Goal: Transaction & Acquisition: Purchase product/service

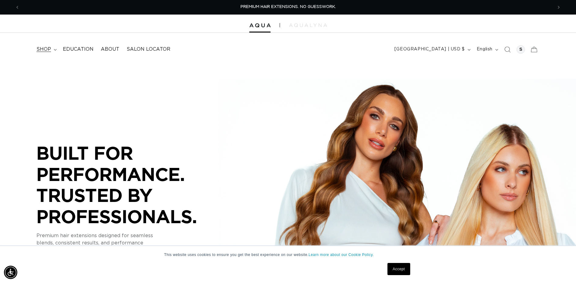
drag, startPoint x: 0, startPoint y: 0, endPoint x: 41, endPoint y: 45, distance: 60.8
click at [41, 45] on summary "shop" at bounding box center [46, 50] width 26 height 14
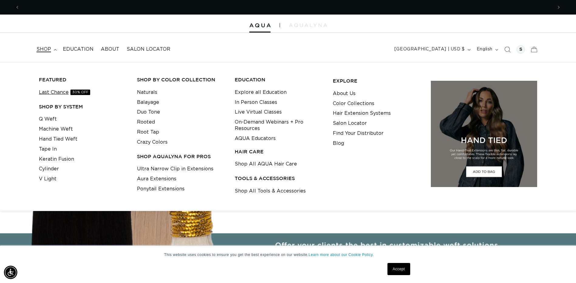
scroll to position [0, 533]
click at [68, 91] on link "Last Chance 30% OFF" at bounding box center [64, 92] width 51 height 10
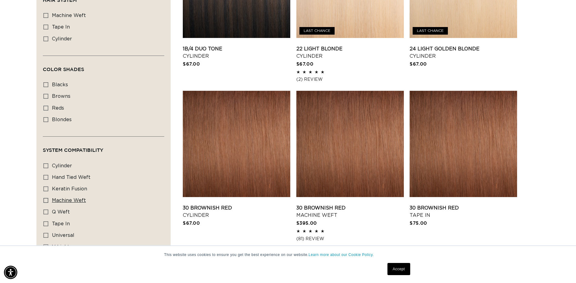
scroll to position [455, 0]
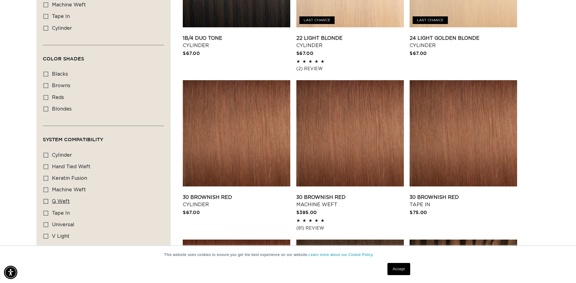
click at [47, 199] on icon at bounding box center [45, 201] width 5 height 5
click at [47, 199] on input "q weft q weft (1 product)" at bounding box center [45, 201] width 5 height 5
checkbox input "true"
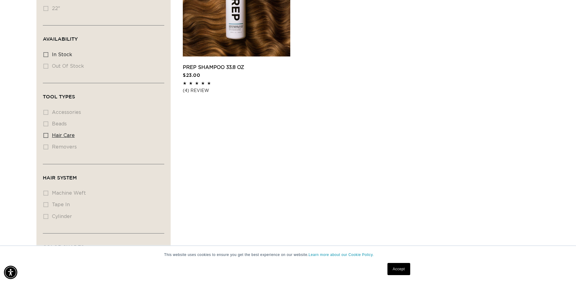
click at [46, 136] on icon at bounding box center [45, 135] width 5 height 5
click at [46, 136] on input "hair care hair care (1 product)" at bounding box center [45, 135] width 5 height 5
checkbox input "true"
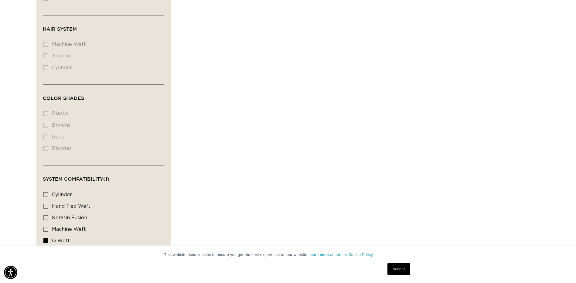
scroll to position [462, 0]
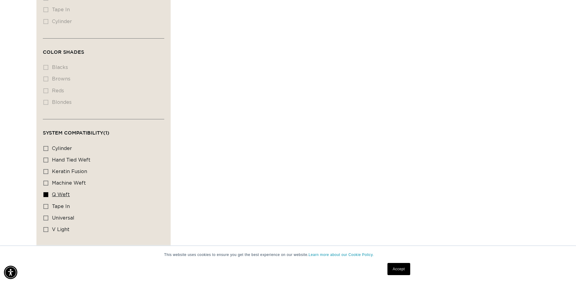
click at [47, 190] on label "q weft q weft (1 product)" at bounding box center [101, 195] width 117 height 12
click at [47, 192] on input "q weft q weft (1 product)" at bounding box center [45, 194] width 5 height 5
checkbox input "false"
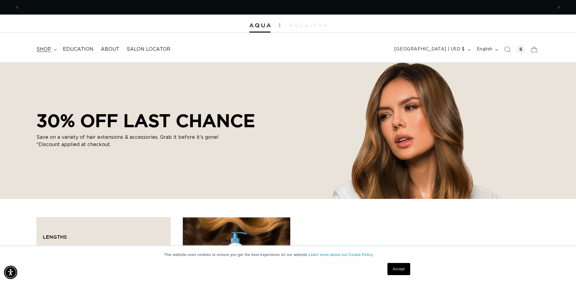
scroll to position [0, 533]
click at [46, 46] on span "shop" at bounding box center [43, 49] width 15 height 6
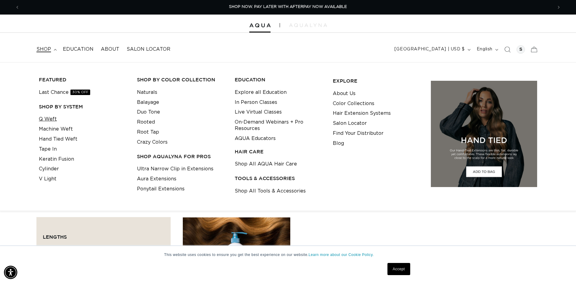
click at [51, 122] on link "Q Weft" at bounding box center [48, 119] width 18 height 10
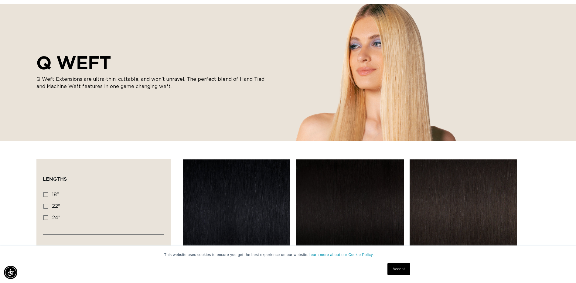
scroll to position [61, 0]
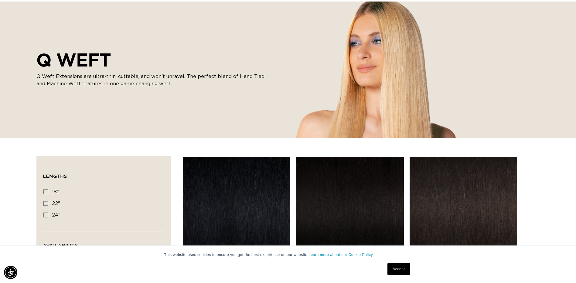
click at [48, 192] on label "18" 18" (5 products)" at bounding box center [101, 192] width 117 height 12
click at [48, 192] on input "18" 18" (5 products)" at bounding box center [45, 191] width 5 height 5
checkbox input "true"
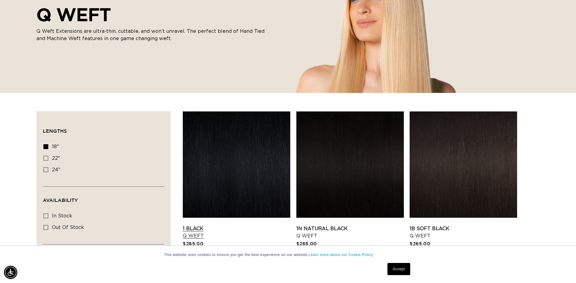
scroll to position [152, 0]
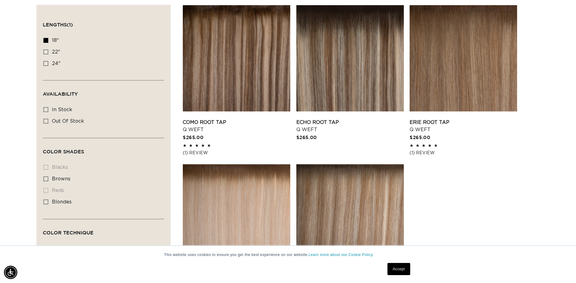
scroll to position [213, 0]
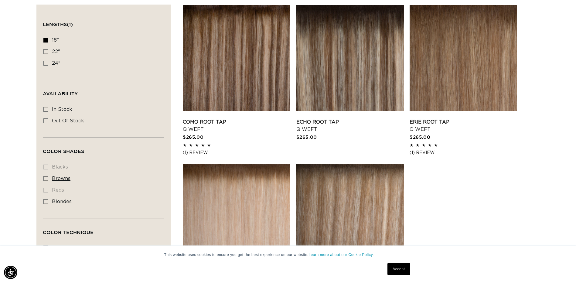
click at [44, 176] on icon at bounding box center [45, 178] width 5 height 5
click at [44, 176] on input "browns browns (5 products)" at bounding box center [45, 178] width 5 height 5
checkbox input "true"
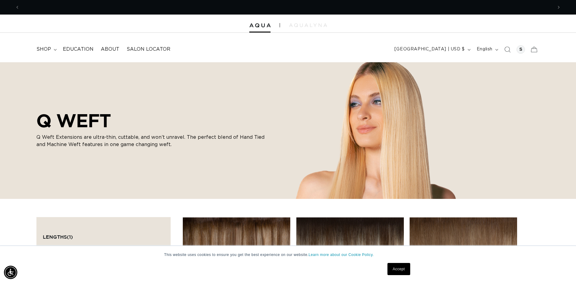
scroll to position [0, 533]
click at [51, 50] on summary "shop" at bounding box center [46, 50] width 26 height 14
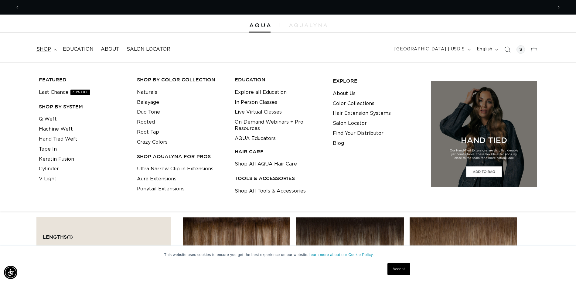
scroll to position [0, 0]
click at [51, 118] on link "Q Weft" at bounding box center [48, 119] width 18 height 10
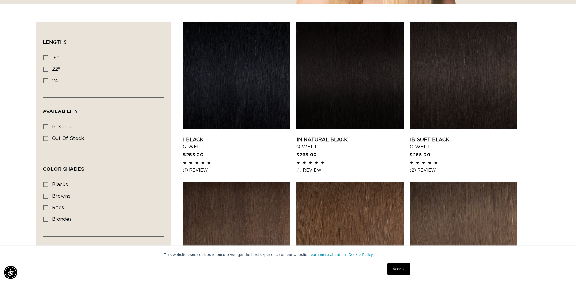
scroll to position [152, 0]
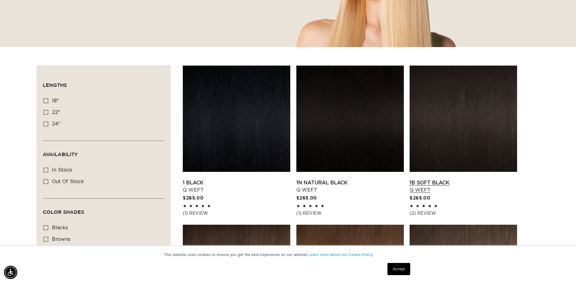
click at [453, 179] on link "1B Soft Black Q Weft" at bounding box center [463, 186] width 107 height 15
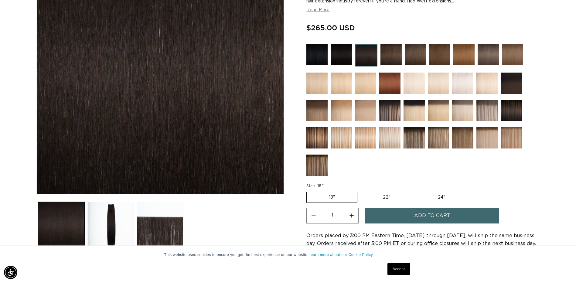
click at [417, 217] on span "Add to cart" at bounding box center [432, 215] width 36 height 15
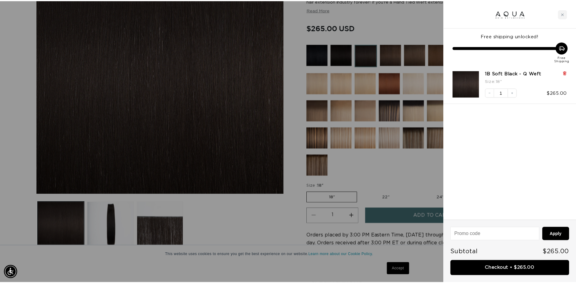
scroll to position [0, 537]
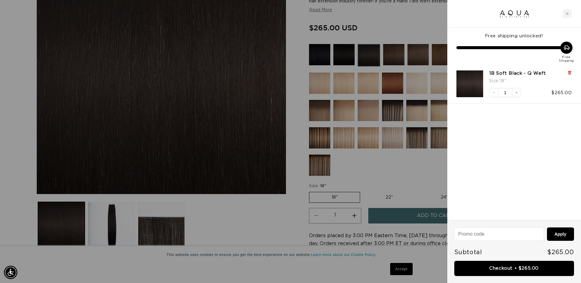
click at [570, 72] on icon at bounding box center [569, 72] width 2 height 3
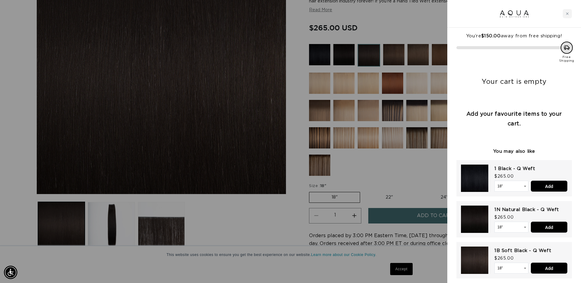
drag, startPoint x: 416, startPoint y: 170, endPoint x: 421, endPoint y: 168, distance: 6.0
click at [416, 169] on div at bounding box center [290, 141] width 581 height 283
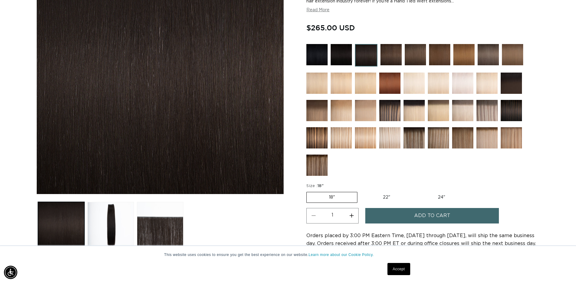
scroll to position [0, 0]
click at [312, 114] on img at bounding box center [316, 110] width 21 height 21
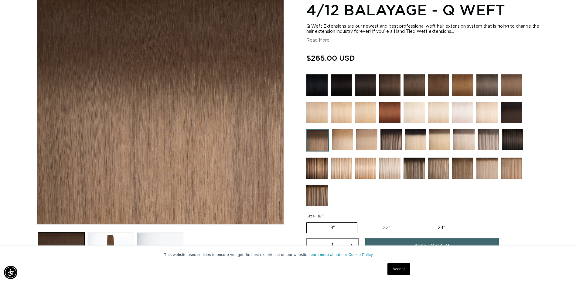
click at [508, 141] on img at bounding box center [512, 139] width 21 height 21
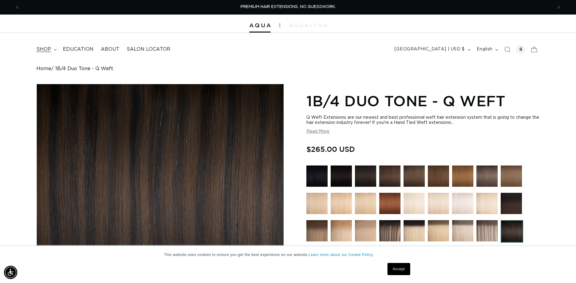
click at [52, 47] on summary "shop" at bounding box center [46, 50] width 26 height 14
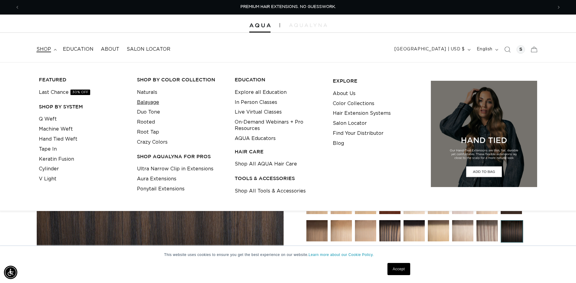
click at [152, 101] on link "Balayage" at bounding box center [148, 102] width 22 height 10
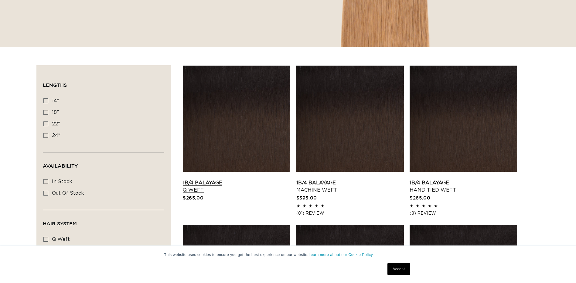
scroll to position [152, 0]
click at [203, 179] on link "1B/4 Balayage Q Weft" at bounding box center [236, 186] width 107 height 15
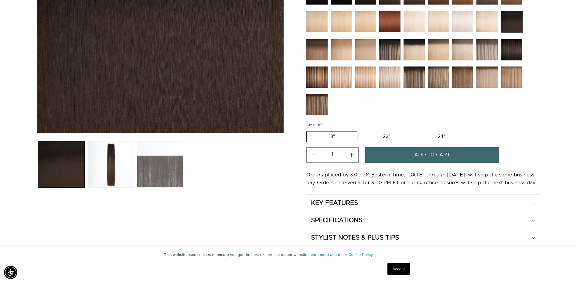
click at [167, 163] on button "Load image 3 in gallery view" at bounding box center [160, 164] width 46 height 46
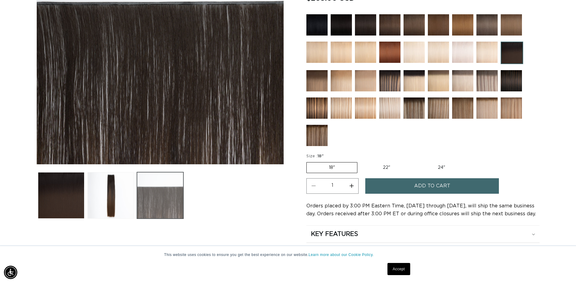
scroll to position [0, 1066]
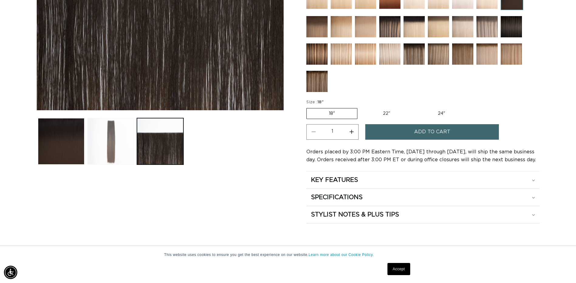
click at [93, 131] on button "Load image 2 in gallery view" at bounding box center [110, 141] width 46 height 46
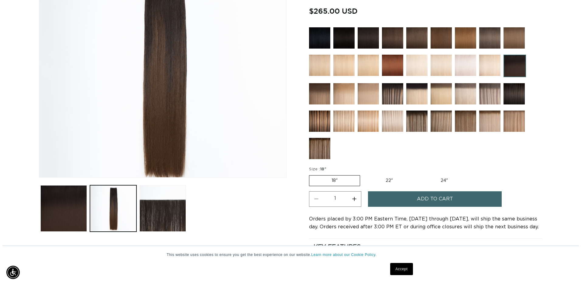
scroll to position [145, 0]
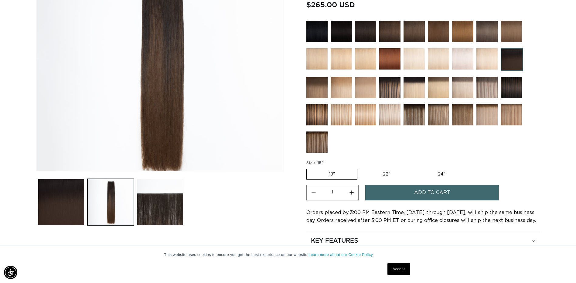
click at [393, 194] on button "Add to cart" at bounding box center [432, 192] width 134 height 15
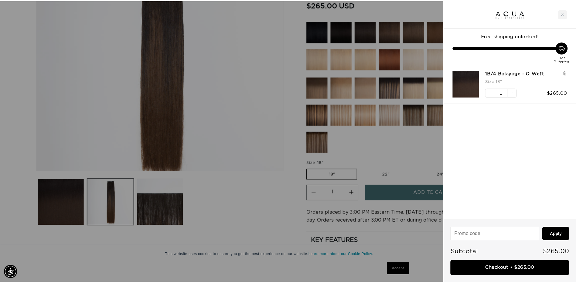
scroll to position [0, 537]
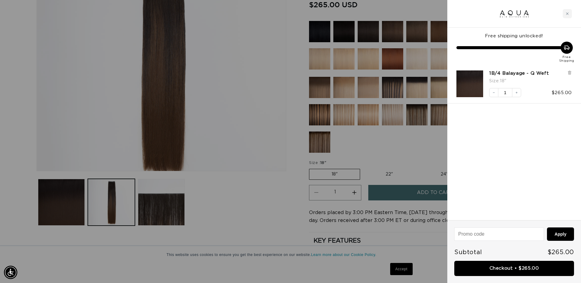
click at [390, 150] on div at bounding box center [290, 141] width 581 height 283
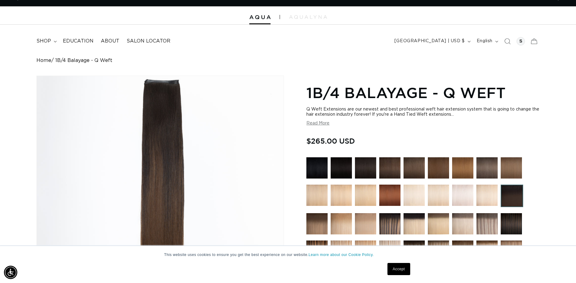
scroll to position [0, 0]
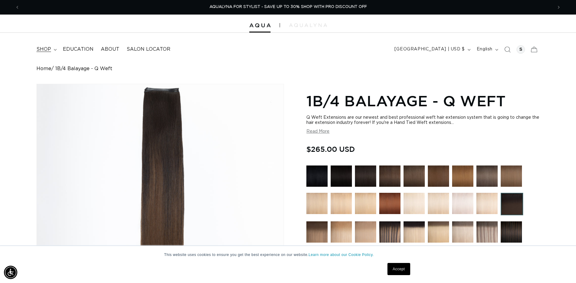
click at [39, 50] on span "shop" at bounding box center [43, 49] width 15 height 6
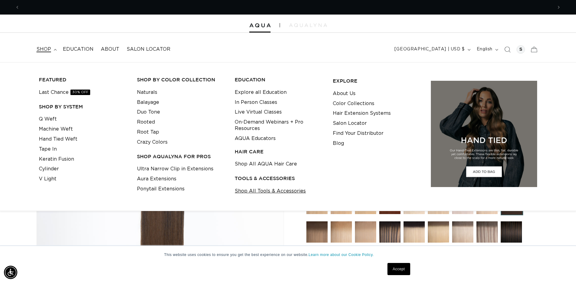
click at [263, 189] on link "Shop All Tools & Accessories" at bounding box center [270, 191] width 71 height 10
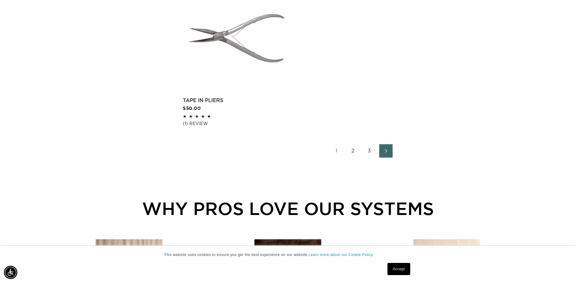
scroll to position [0, 1066]
click at [351, 150] on link "2" at bounding box center [352, 150] width 13 height 13
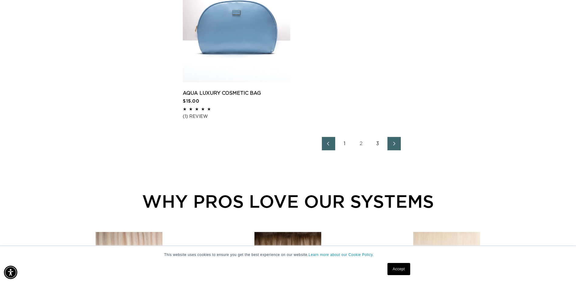
scroll to position [0, 1066]
click at [376, 142] on link "3" at bounding box center [377, 143] width 13 height 13
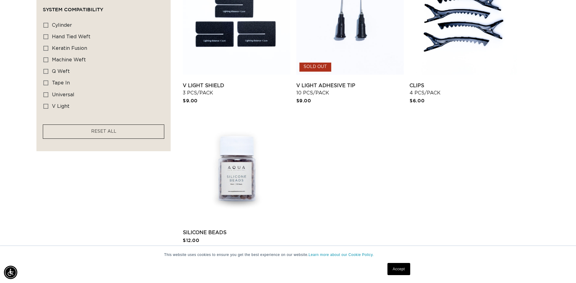
scroll to position [516, 0]
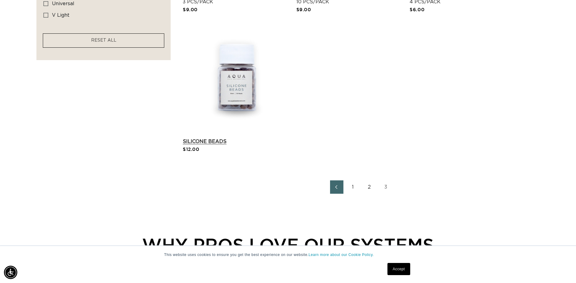
click at [237, 138] on link "Silicone Beads" at bounding box center [236, 141] width 107 height 7
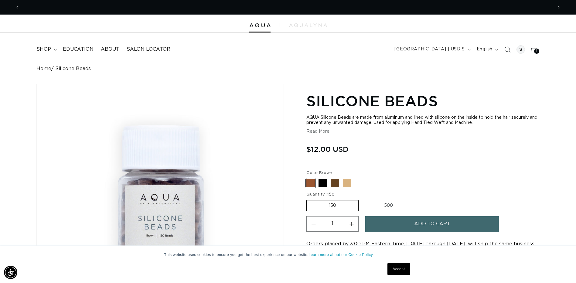
click at [318, 184] on fieldset "Color: Brown Brown Variant sold out or unavailable Black Variant sold out or un…" at bounding box center [373, 179] width 134 height 18
drag, startPoint x: 318, startPoint y: 184, endPoint x: 325, endPoint y: 183, distance: 7.3
click at [322, 184] on fieldset "Color: Brown Brown Variant sold out or unavailable Black Variant sold out or un…" at bounding box center [373, 179] width 134 height 18
click at [325, 183] on span at bounding box center [323, 183] width 9 height 9
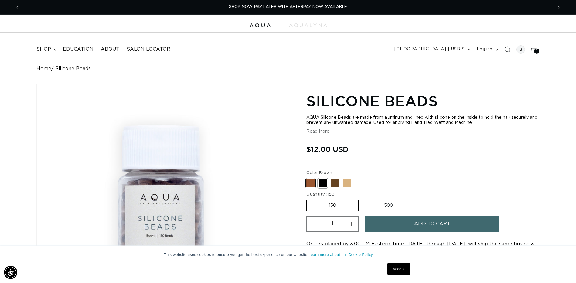
click at [308, 178] on input "Black Variant sold out or unavailable" at bounding box center [308, 178] width 0 height 0
radio input "true"
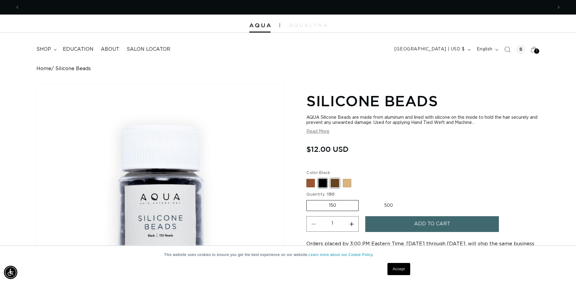
click at [337, 180] on span at bounding box center [335, 183] width 9 height 9
click at [308, 178] on input "Dark Brown Variant sold out or unavailable" at bounding box center [308, 178] width 0 height 0
radio input "true"
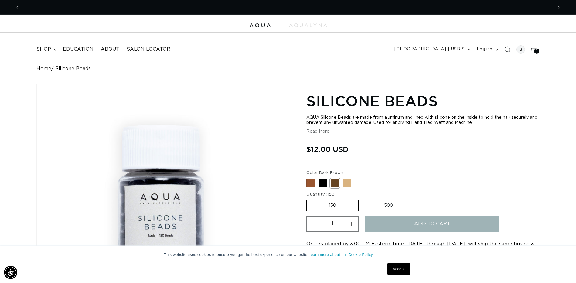
scroll to position [0, 1066]
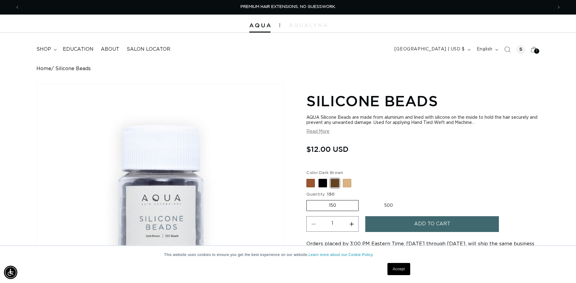
click at [387, 223] on button "Add to cart" at bounding box center [432, 223] width 134 height 15
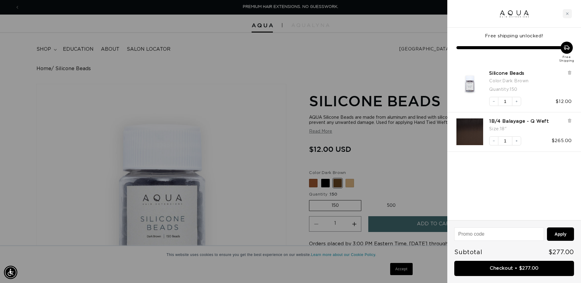
click at [246, 84] on div at bounding box center [290, 141] width 581 height 283
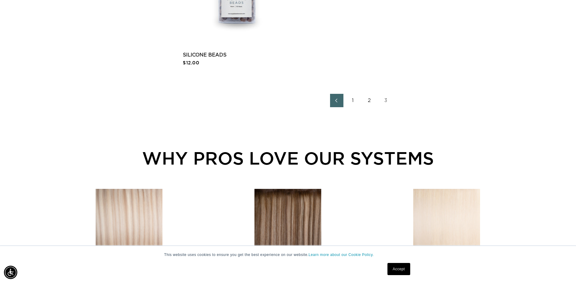
scroll to position [0, 1066]
click at [370, 101] on link "2" at bounding box center [369, 100] width 13 height 13
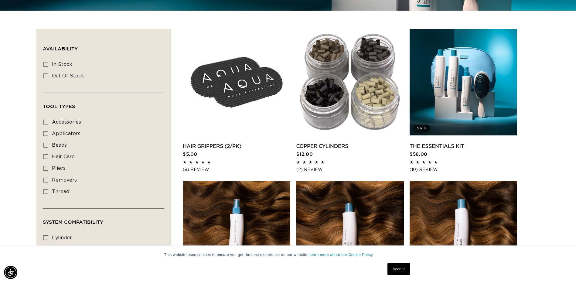
scroll to position [0, 533]
click at [225, 143] on link "Hair Grippers (2/pk)" at bounding box center [236, 146] width 107 height 7
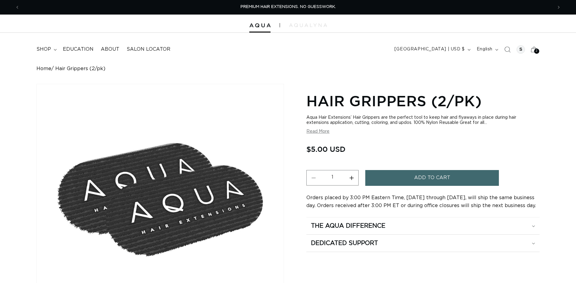
click at [410, 176] on button "Add to cart" at bounding box center [432, 177] width 134 height 15
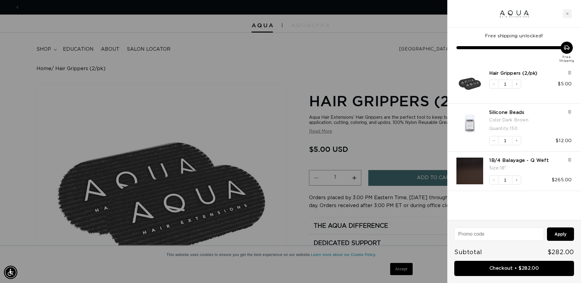
scroll to position [0, 537]
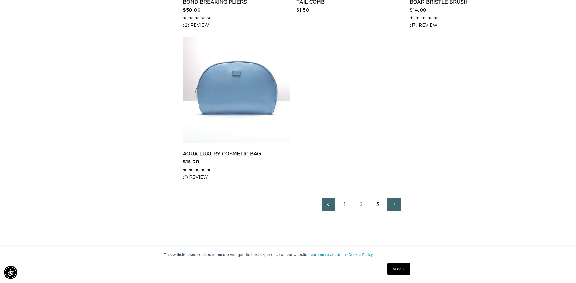
scroll to position [0, 1066]
click at [347, 202] on link "1" at bounding box center [344, 204] width 13 height 13
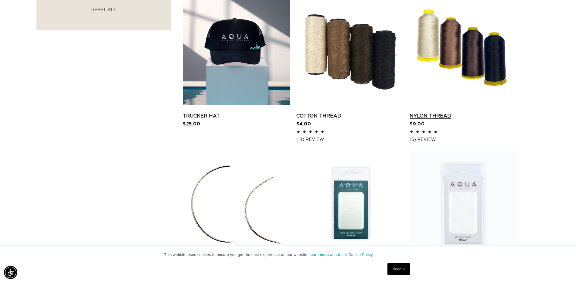
scroll to position [0, 533]
click at [484, 112] on link "Nylon Thread" at bounding box center [463, 115] width 107 height 7
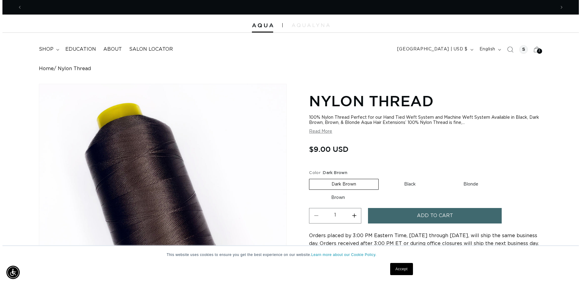
scroll to position [0, 533]
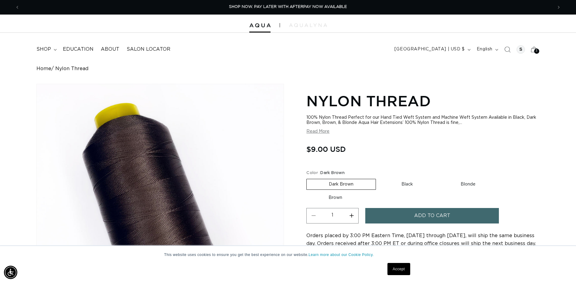
click at [405, 219] on button "Add to cart" at bounding box center [432, 215] width 134 height 15
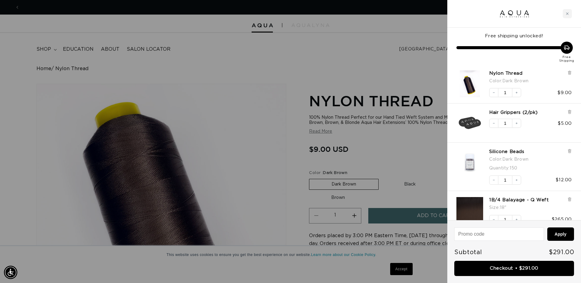
scroll to position [0, 0]
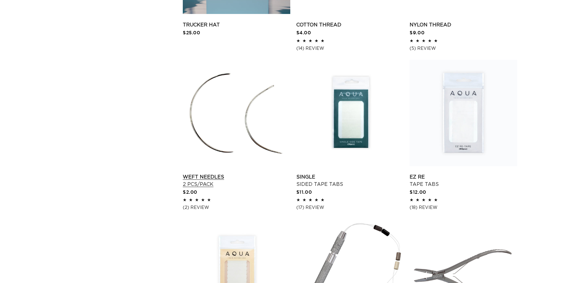
click at [248, 173] on link "Weft Needles 2 pcs/pack" at bounding box center [236, 180] width 107 height 15
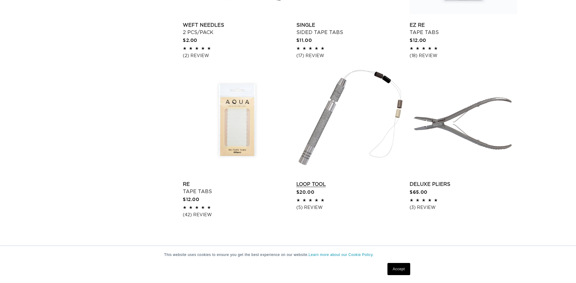
click at [333, 181] on link "Loop Tool" at bounding box center [349, 184] width 107 height 7
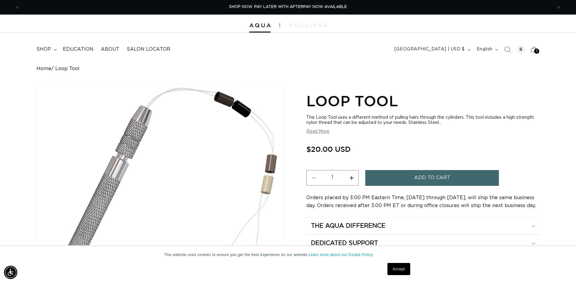
click at [401, 182] on button "Add to cart" at bounding box center [432, 177] width 134 height 15
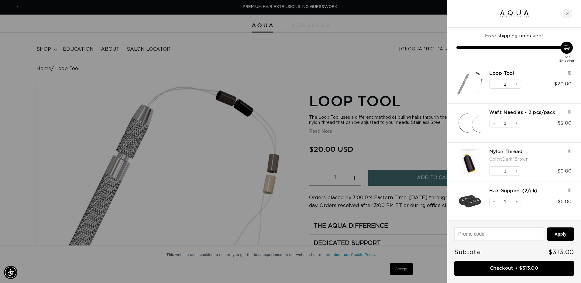
click at [568, 70] on div "Loop Tool Decrease quantity 1 Increase quantity $20.00" at bounding box center [510, 80] width 121 height 33
click at [570, 74] on icon at bounding box center [568, 72] width 1 height 3
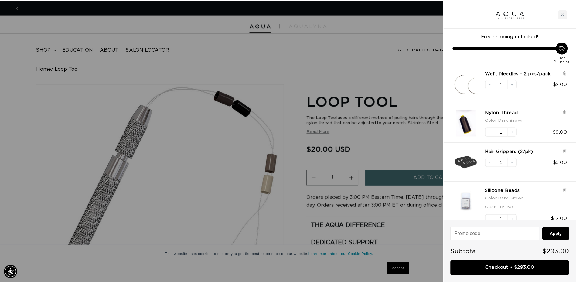
scroll to position [0, 1075]
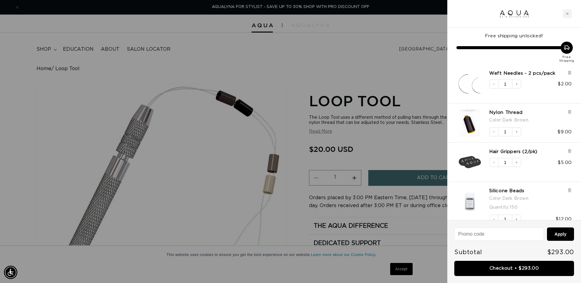
click at [379, 65] on div at bounding box center [290, 141] width 581 height 283
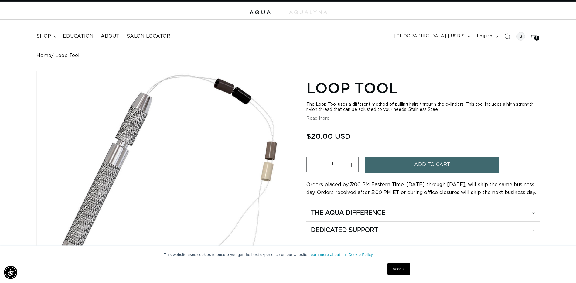
scroll to position [0, 0]
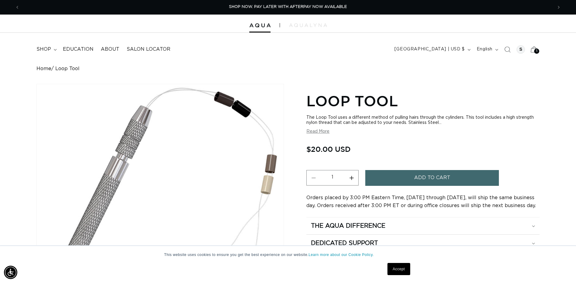
click at [538, 52] on div "5 5" at bounding box center [536, 51] width 5 height 5
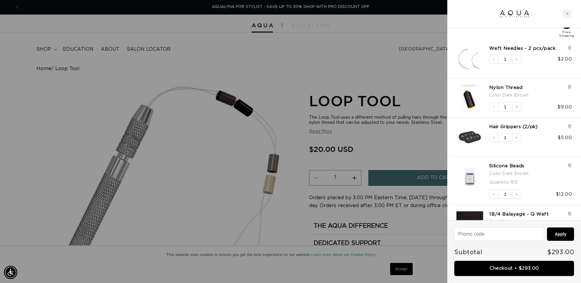
scroll to position [49, 0]
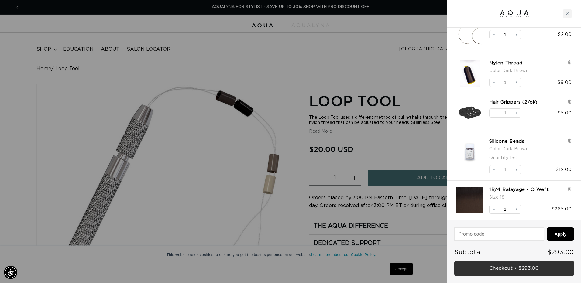
click at [513, 273] on link "Checkout • $293.00" at bounding box center [514, 268] width 120 height 15
